Goal: Information Seeking & Learning: Learn about a topic

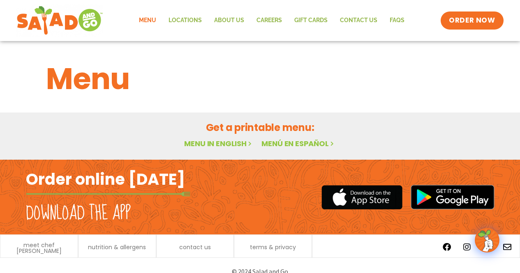
drag, startPoint x: 0, startPoint y: 0, endPoint x: 220, endPoint y: 143, distance: 261.8
click at [220, 143] on link "Menu in English" at bounding box center [218, 144] width 69 height 10
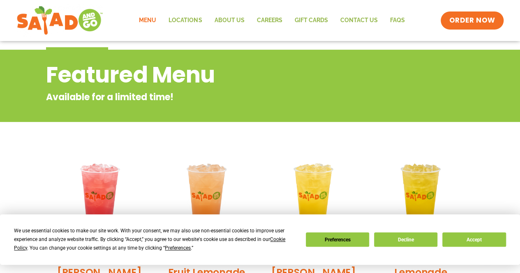
scroll to position [83, 0]
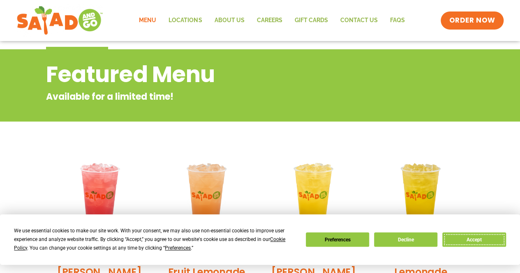
click at [474, 237] on button "Accept" at bounding box center [473, 240] width 63 height 14
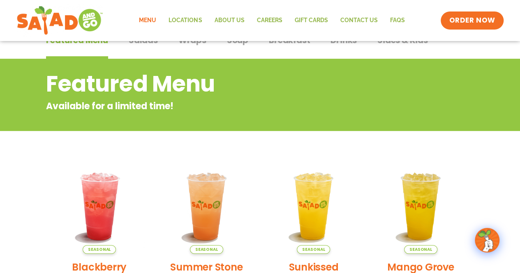
scroll to position [0, 0]
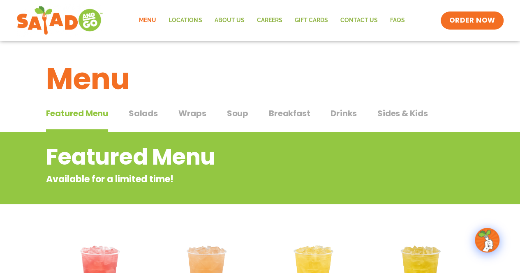
click at [147, 112] on span "Salads" at bounding box center [143, 113] width 29 height 12
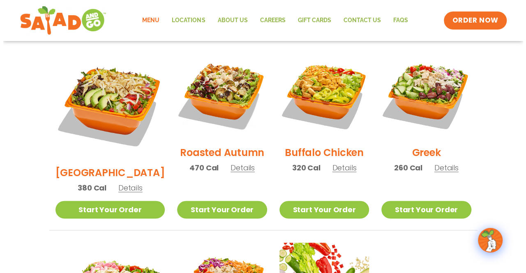
scroll to position [434, 0]
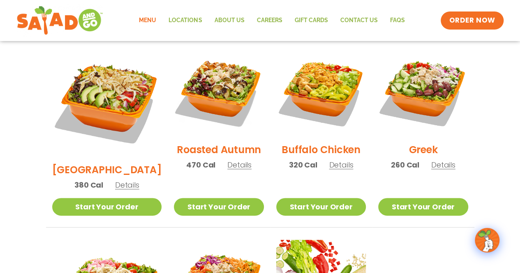
click at [439, 160] on span "Details" at bounding box center [443, 165] width 24 height 10
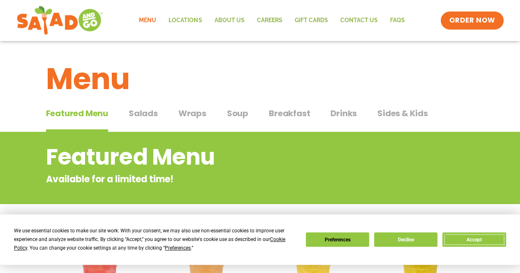
click at [474, 242] on button "Accept" at bounding box center [473, 240] width 63 height 14
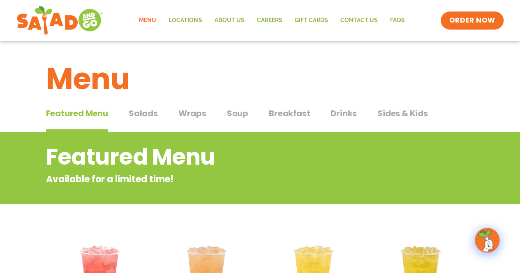
click at [146, 118] on span "Salads" at bounding box center [143, 113] width 29 height 12
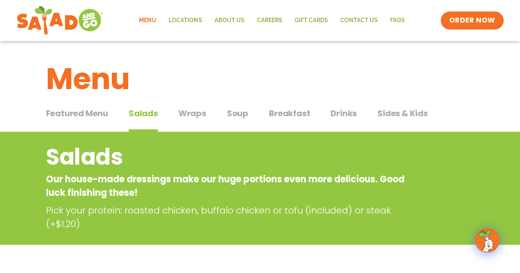
click at [146, 118] on span "Salads" at bounding box center [143, 113] width 29 height 12
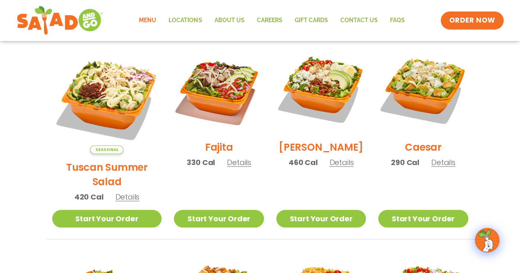
scroll to position [228, 0]
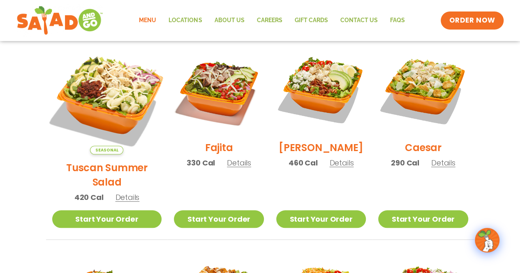
click at [104, 91] on img at bounding box center [106, 99] width 129 height 129
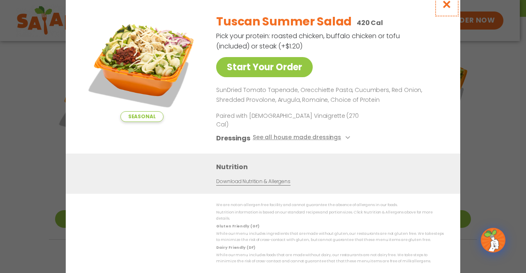
click at [447, 9] on icon "Close modal" at bounding box center [447, 4] width 10 height 9
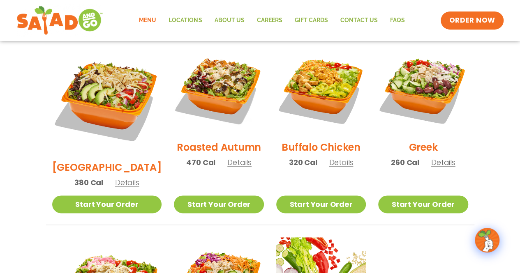
scroll to position [435, 0]
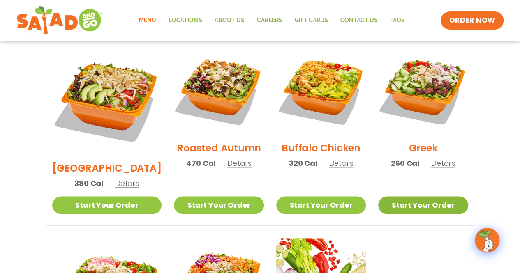
click at [416, 197] on link "Start Your Order" at bounding box center [423, 206] width 90 height 18
